Goal: Navigation & Orientation: Find specific page/section

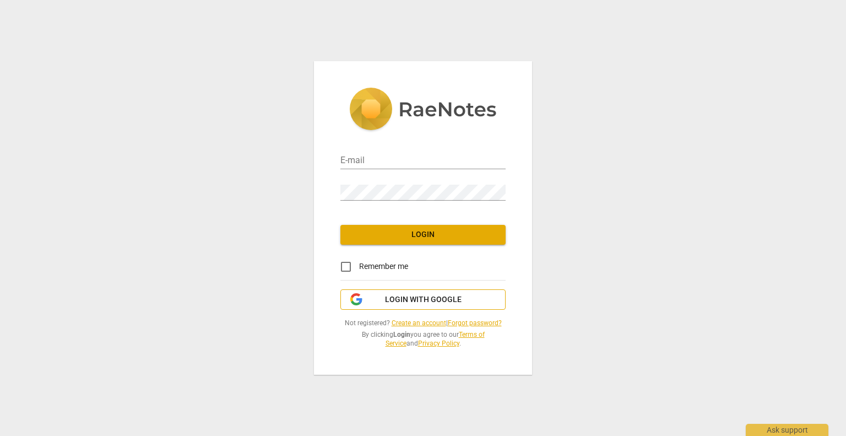
click at [391, 299] on span "Login with Google" at bounding box center [423, 299] width 77 height 11
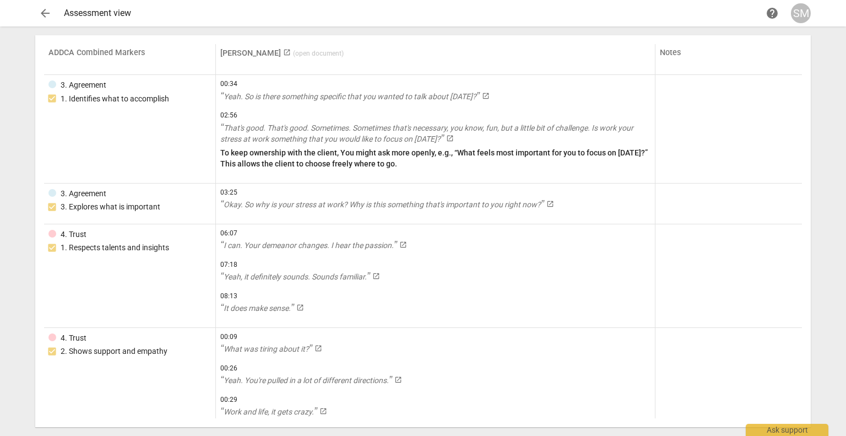
click at [244, 55] on link "Lois Liu launch ( open document )" at bounding box center [281, 52] width 123 height 9
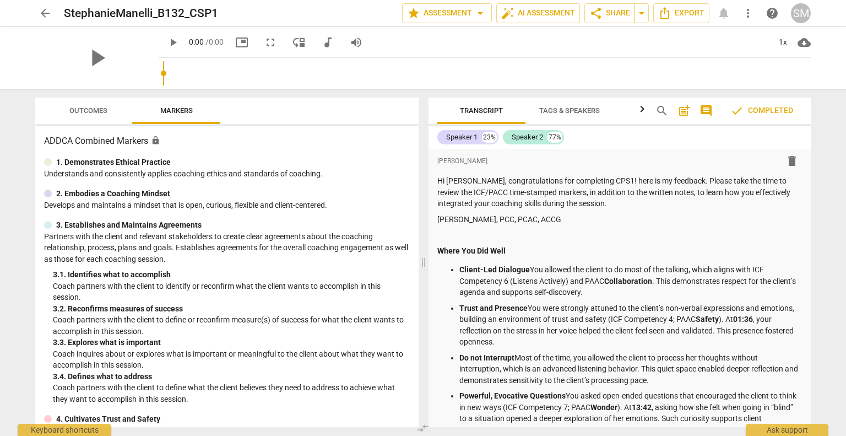
scroll to position [540, 0]
